Goal: Transaction & Acquisition: Purchase product/service

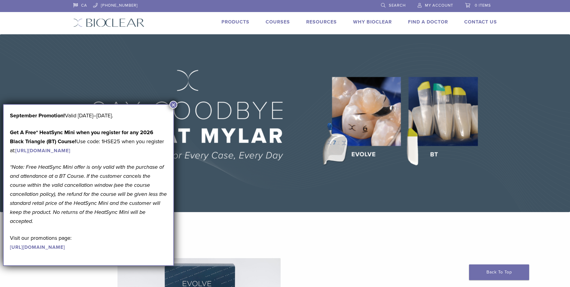
click at [173, 103] on button "×" at bounding box center [173, 105] width 8 height 8
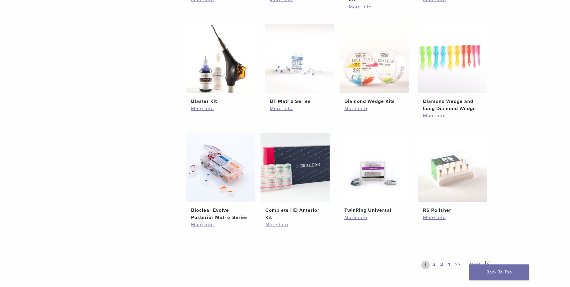
scroll to position [361, 0]
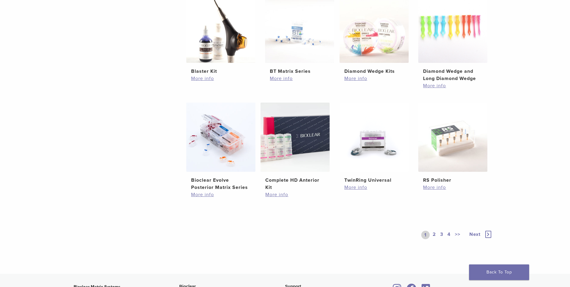
click at [434, 234] on link "2" at bounding box center [434, 234] width 6 height 8
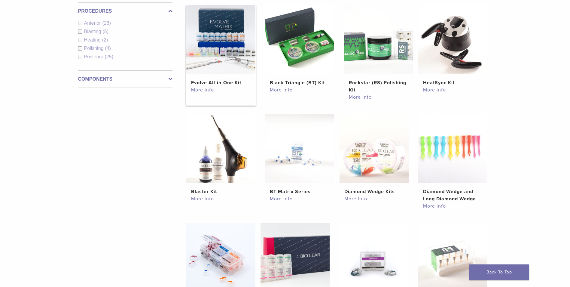
scroll to position [150, 0]
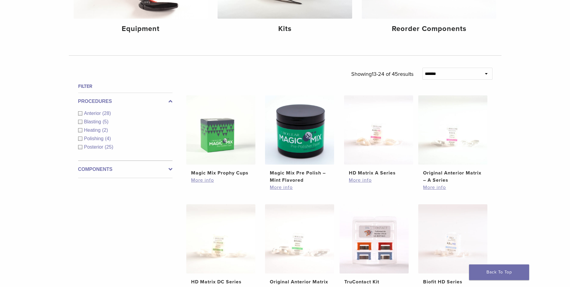
click at [79, 111] on div "Anterior (28)" at bounding box center [125, 113] width 94 height 7
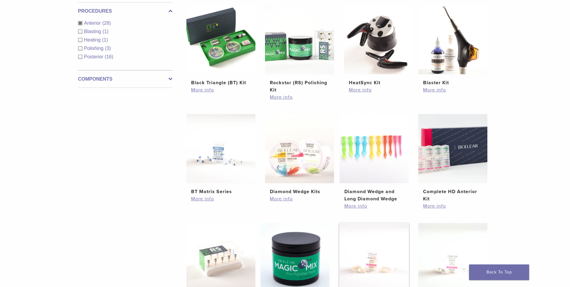
scroll to position [361, 0]
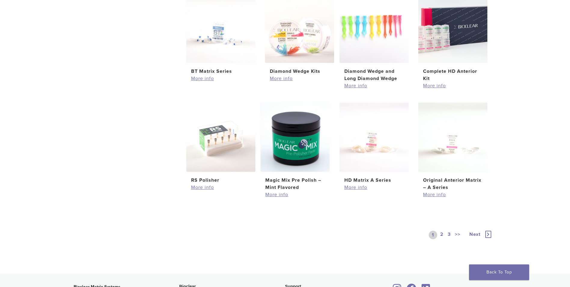
click at [441, 232] on link "2" at bounding box center [442, 234] width 6 height 8
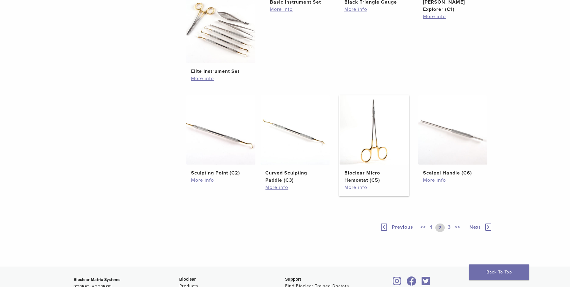
scroll to position [210, 0]
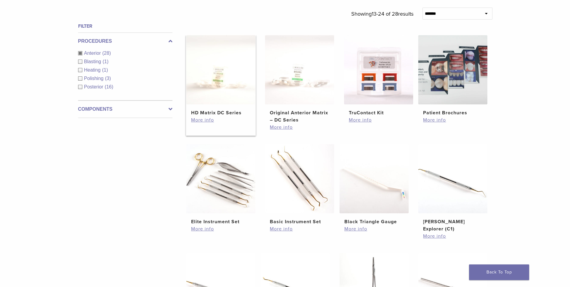
click at [235, 83] on img at bounding box center [220, 69] width 69 height 69
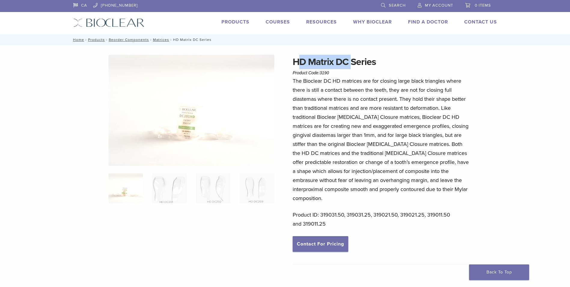
drag, startPoint x: 297, startPoint y: 62, endPoint x: 353, endPoint y: 66, distance: 56.7
click at [362, 62] on h1 "HD Matrix DC Series" at bounding box center [381, 62] width 177 height 14
click at [384, 62] on h1 "HD Matrix DC Series" at bounding box center [381, 62] width 177 height 14
click at [353, 66] on h1 "HD Matrix DC Series" at bounding box center [381, 62] width 177 height 14
drag, startPoint x: 294, startPoint y: 61, endPoint x: 379, endPoint y: 59, distance: 85.4
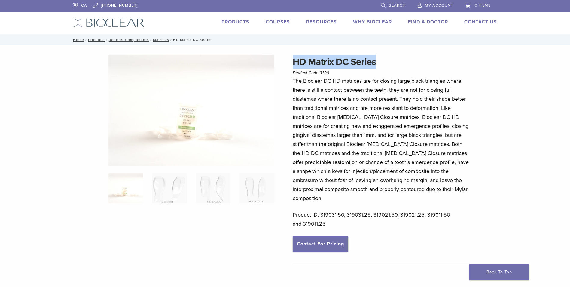
click at [379, 59] on h1 "HD Matrix DC Series" at bounding box center [381, 62] width 177 height 14
drag, startPoint x: 379, startPoint y: 59, endPoint x: 371, endPoint y: 62, distance: 8.7
copy h1 "HD Matrix DC Series"
click at [268, 197] on img at bounding box center [256, 188] width 35 height 30
